Goal: Task Accomplishment & Management: Manage account settings

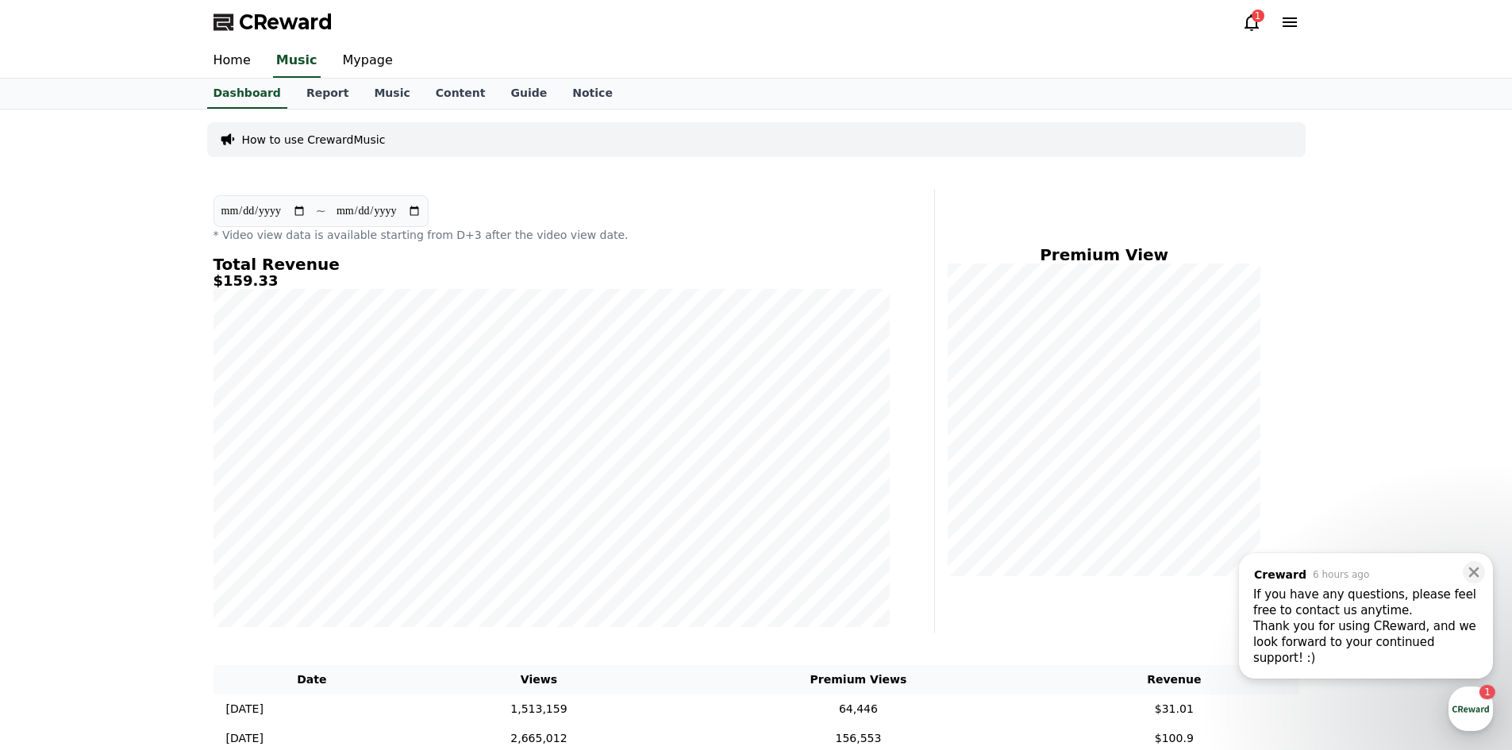
click at [1402, 638] on div "Thank you for using CReward, and we look forward to your continued support! :)" at bounding box center [1365, 642] width 225 height 48
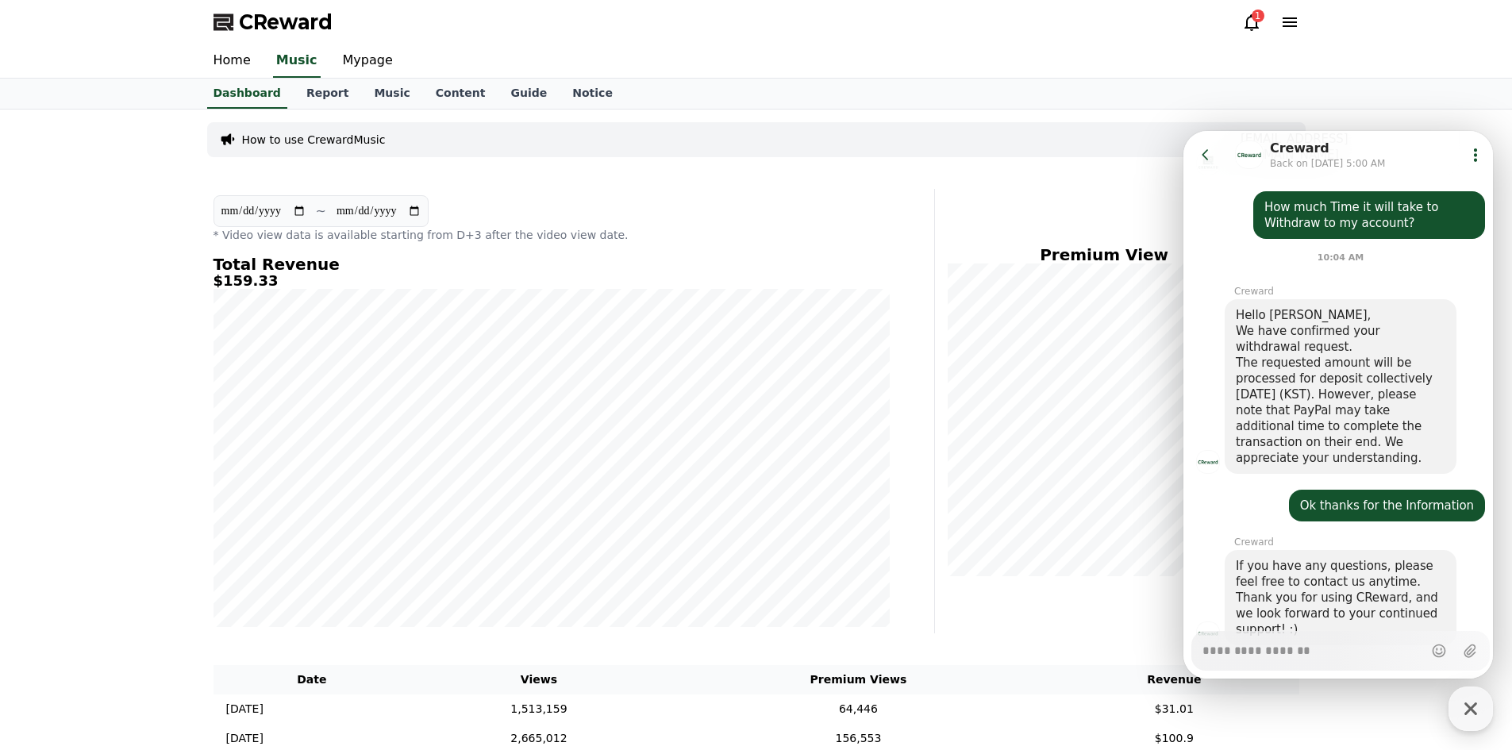
type textarea "*"
click at [1212, 148] on icon at bounding box center [1205, 155] width 16 height 16
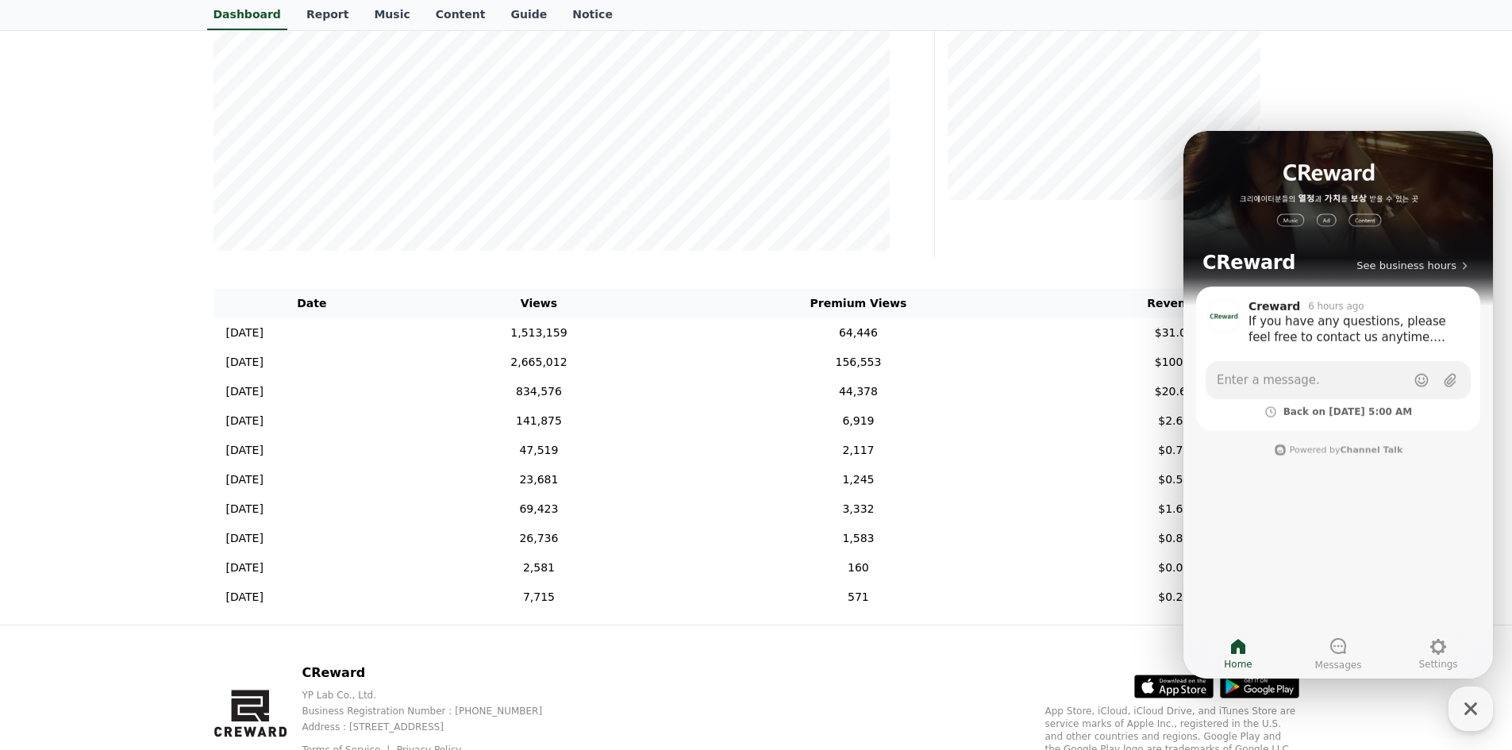
scroll to position [448, 0]
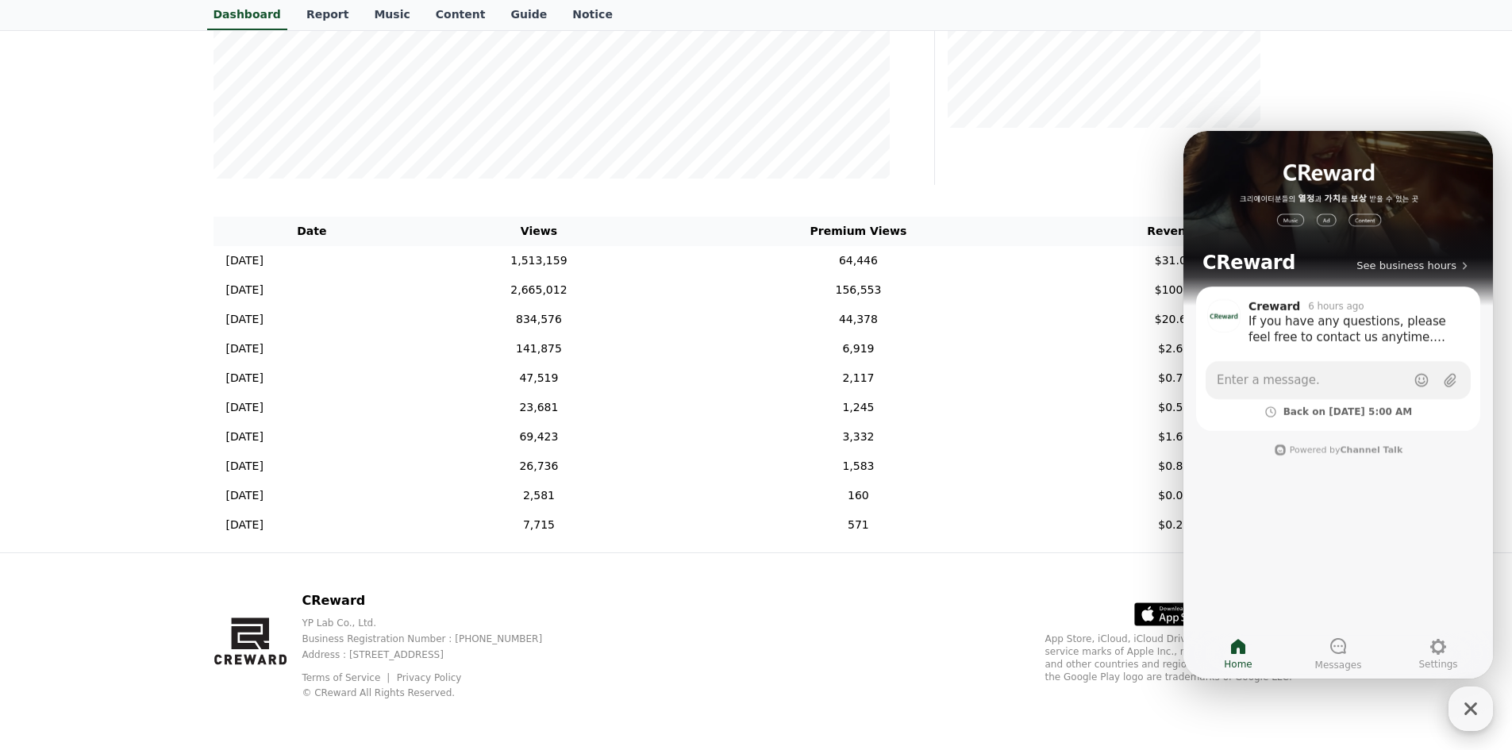
click at [1472, 709] on icon "button" at bounding box center [1470, 708] width 13 height 13
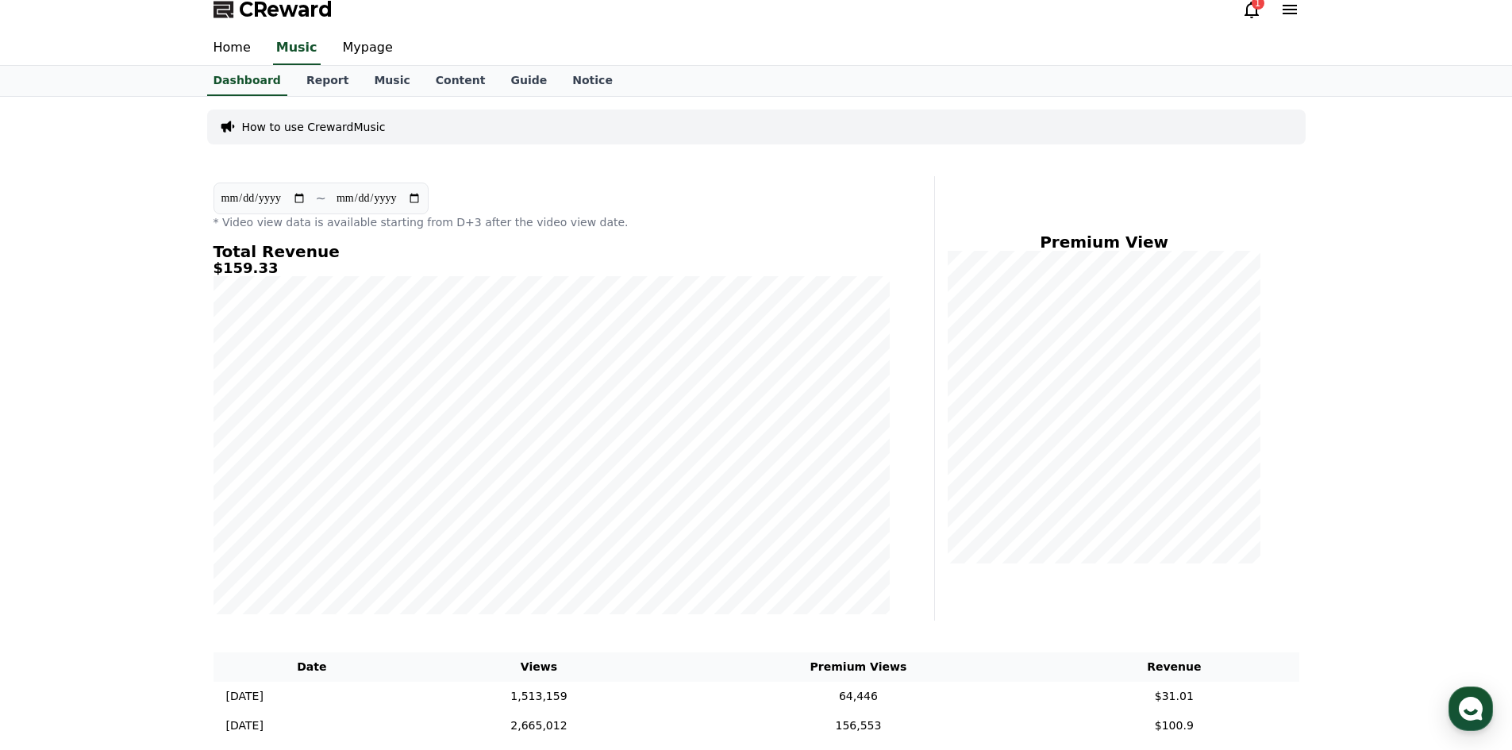
scroll to position [0, 0]
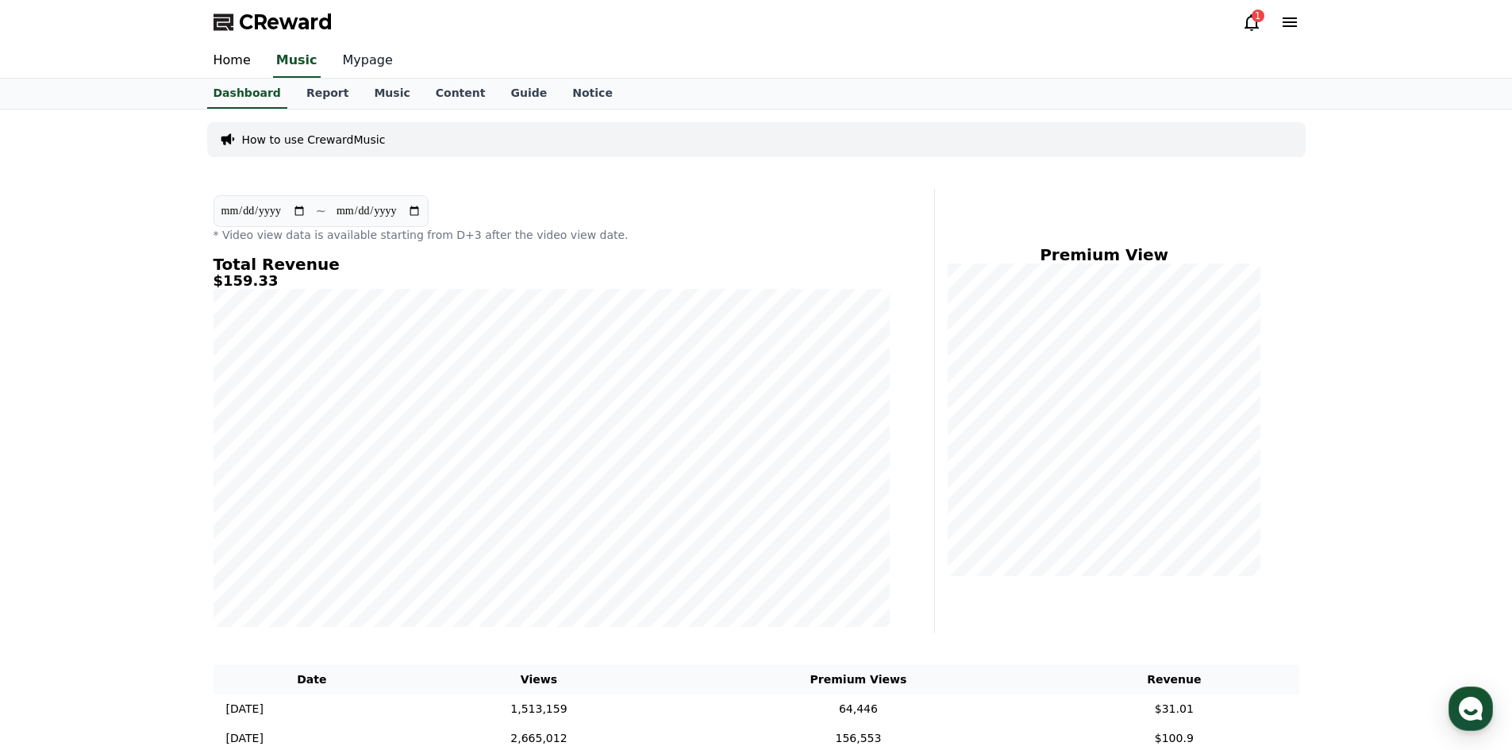
click at [367, 63] on link "Mypage" at bounding box center [367, 60] width 75 height 33
select select "**********"
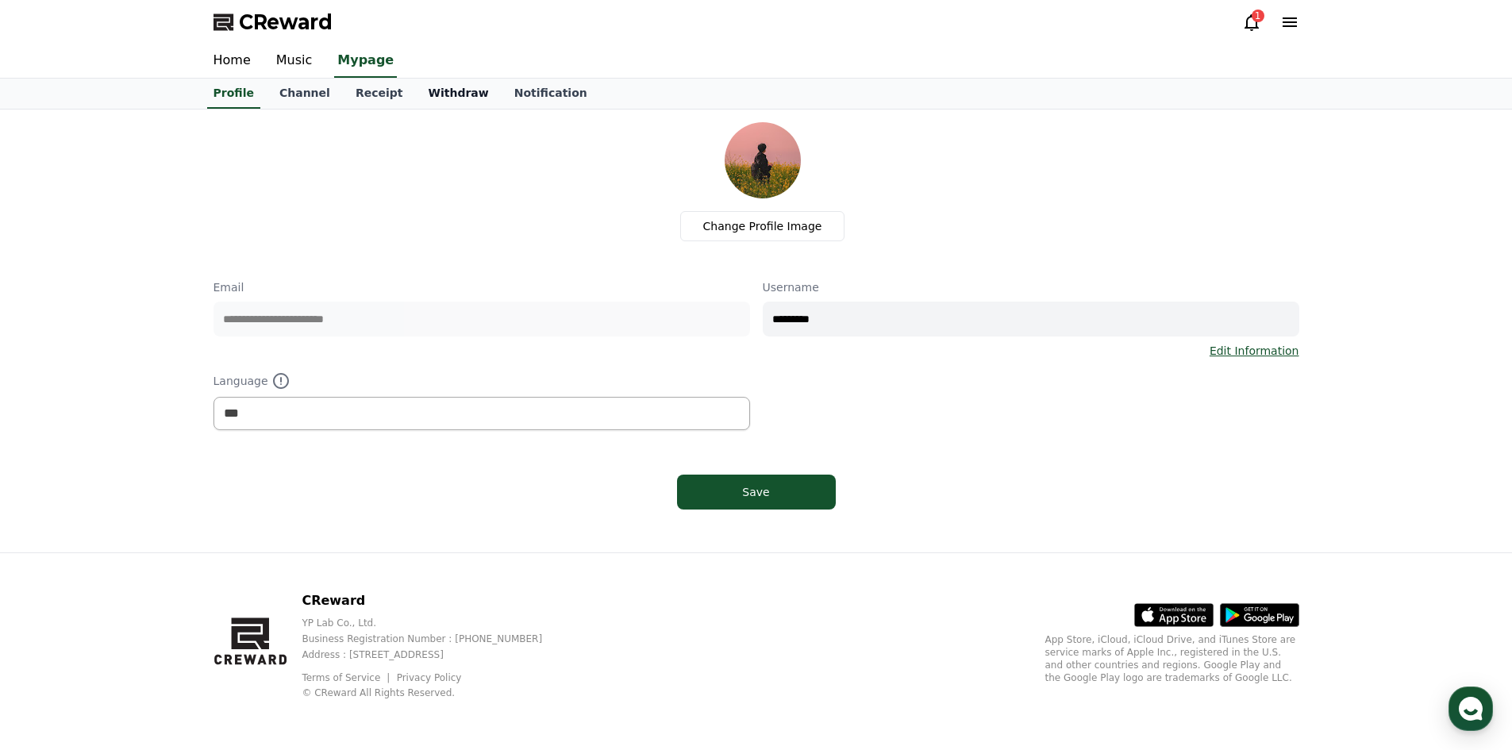
click at [416, 94] on link "Withdraw" at bounding box center [458, 94] width 86 height 30
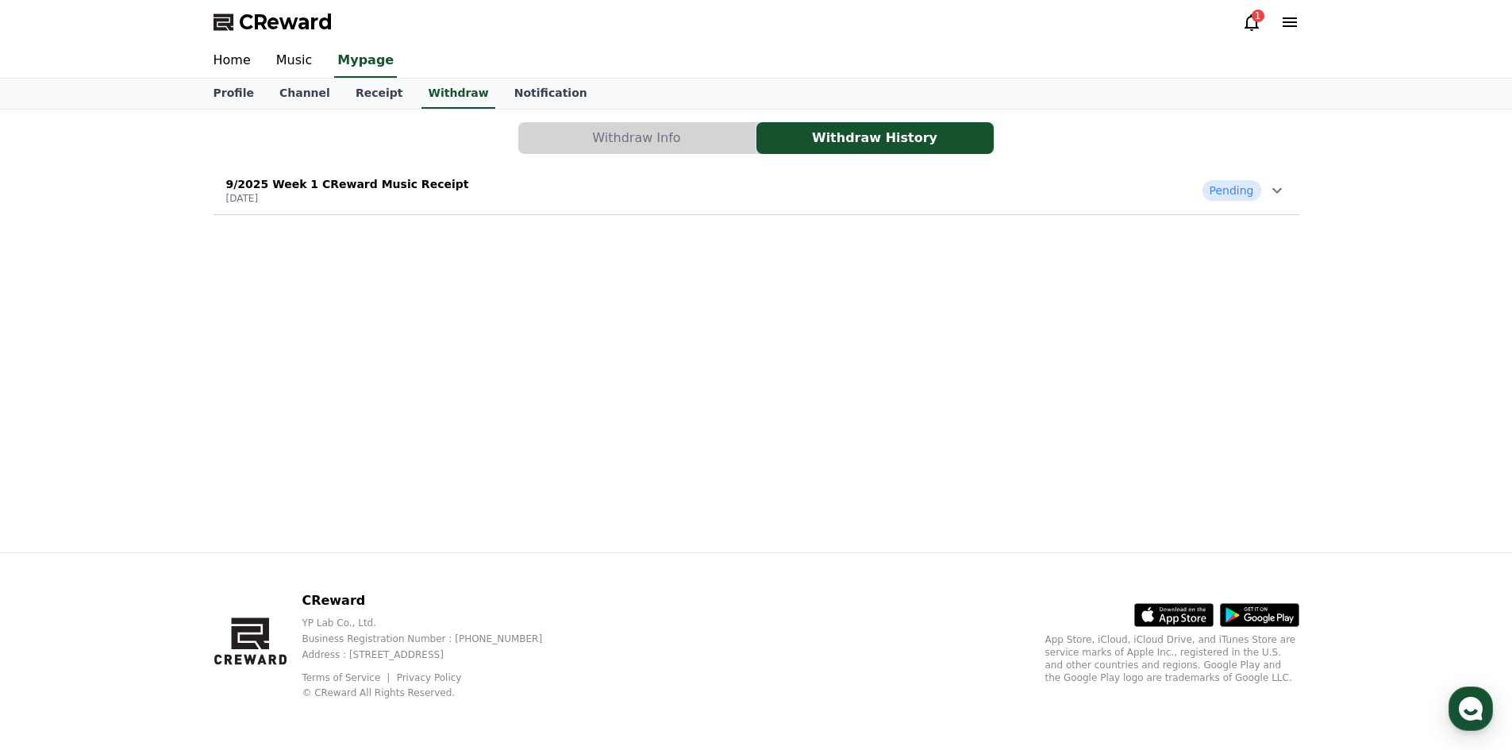
click at [427, 200] on div "9/2025 Week 1 CReward Music Receipt [DATE] Pending" at bounding box center [756, 190] width 1086 height 41
